Goal: Find specific page/section: Find specific page/section

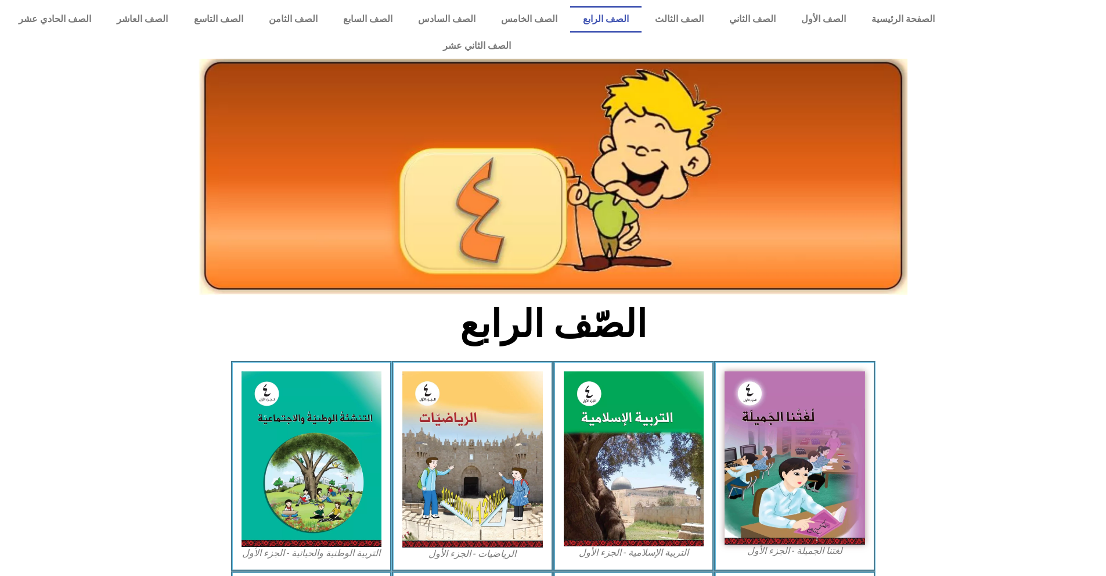
scroll to position [438, 0]
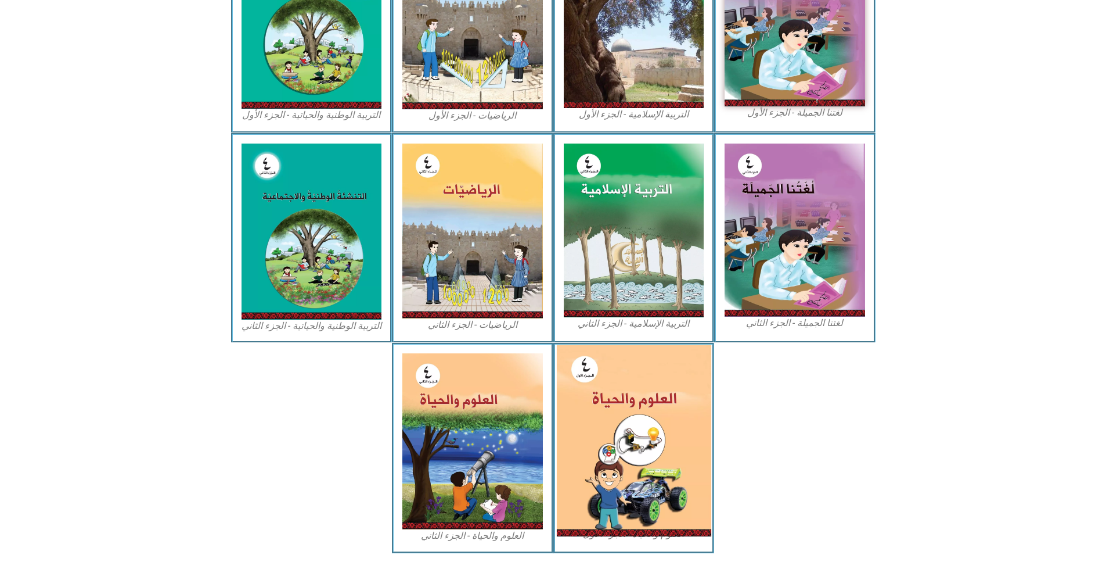
click at [613, 439] on img at bounding box center [633, 440] width 154 height 192
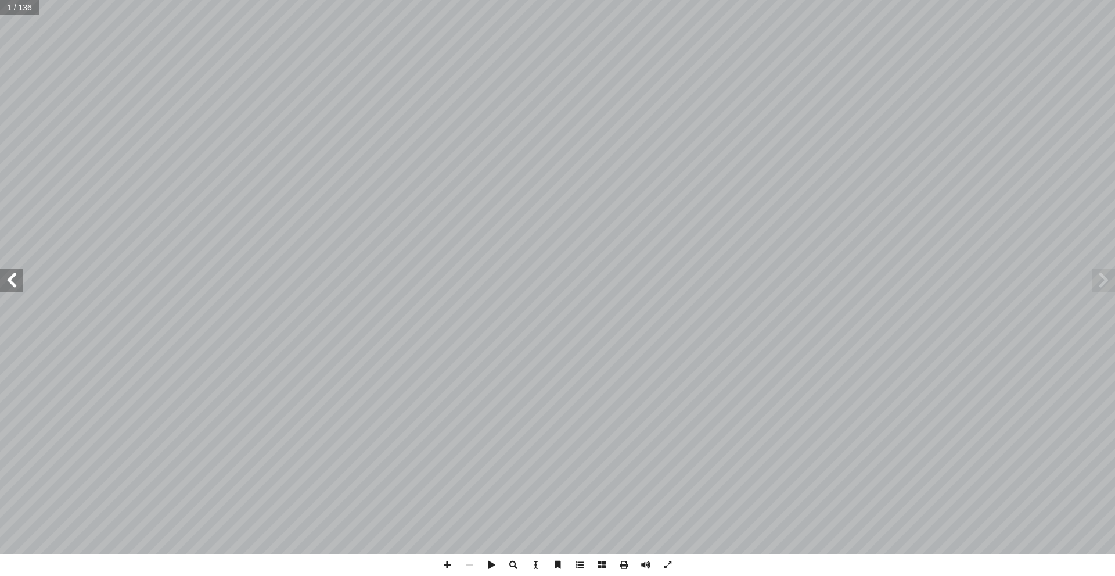
click at [13, 289] on span at bounding box center [11, 279] width 23 height 23
click at [5, 283] on span at bounding box center [11, 279] width 23 height 23
click at [17, 283] on span at bounding box center [11, 279] width 23 height 23
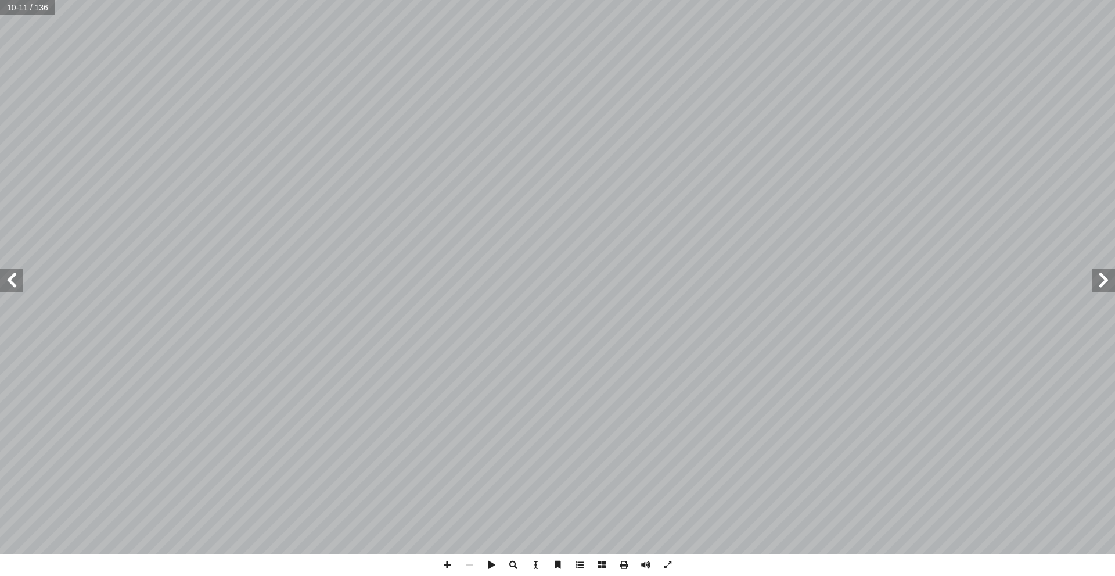
click at [17, 283] on span at bounding box center [11, 279] width 23 height 23
